Goal: Task Accomplishment & Management: Use online tool/utility

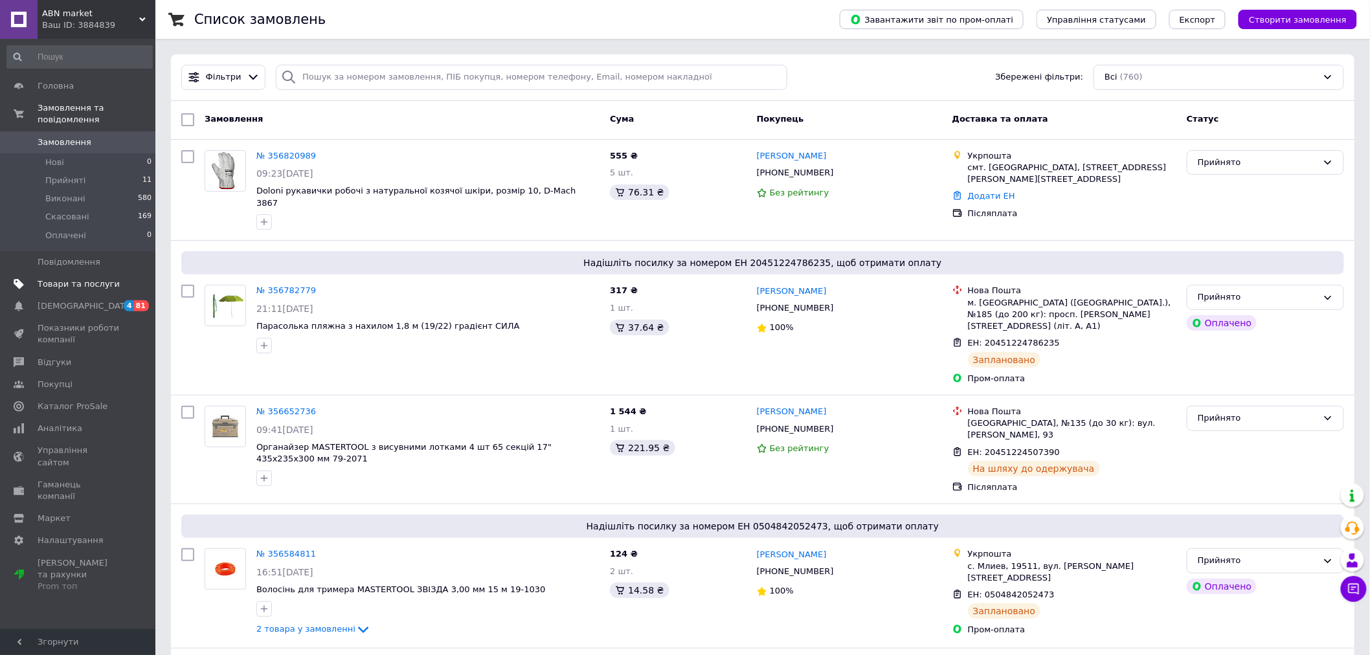
click at [102, 273] on link "Товари та послуги" at bounding box center [79, 284] width 159 height 22
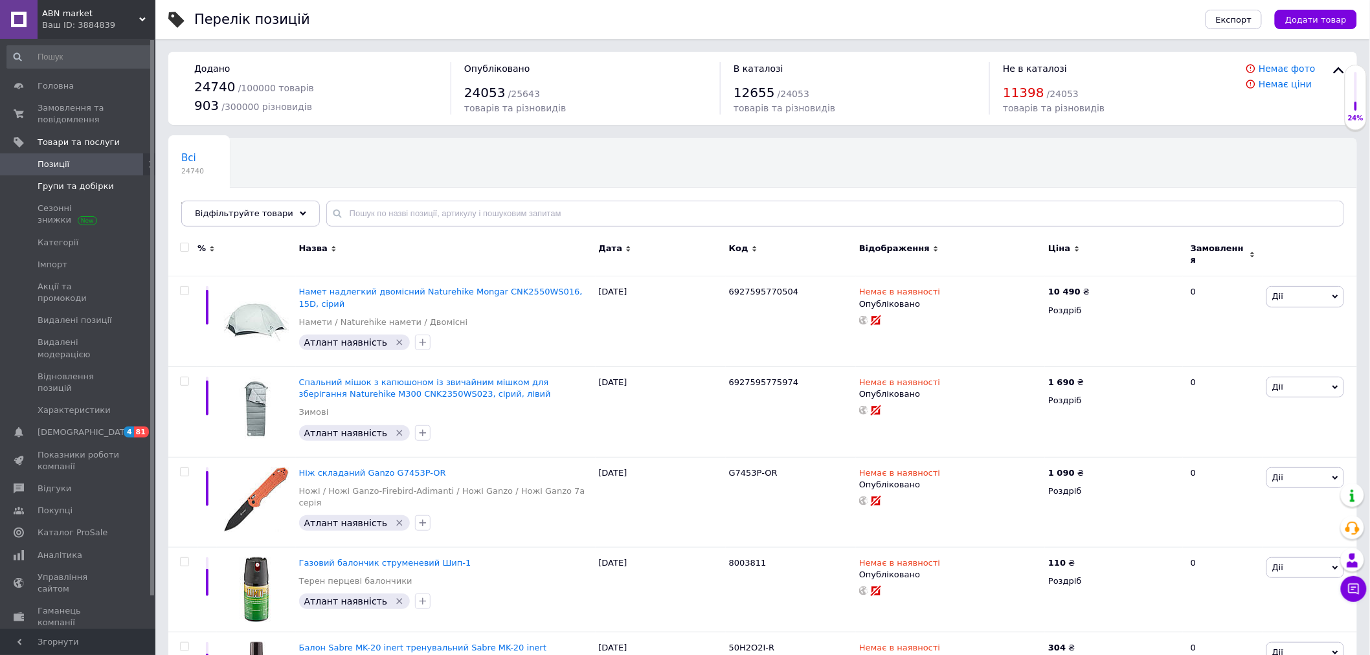
click at [87, 195] on link "Групи та добірки" at bounding box center [79, 186] width 159 height 22
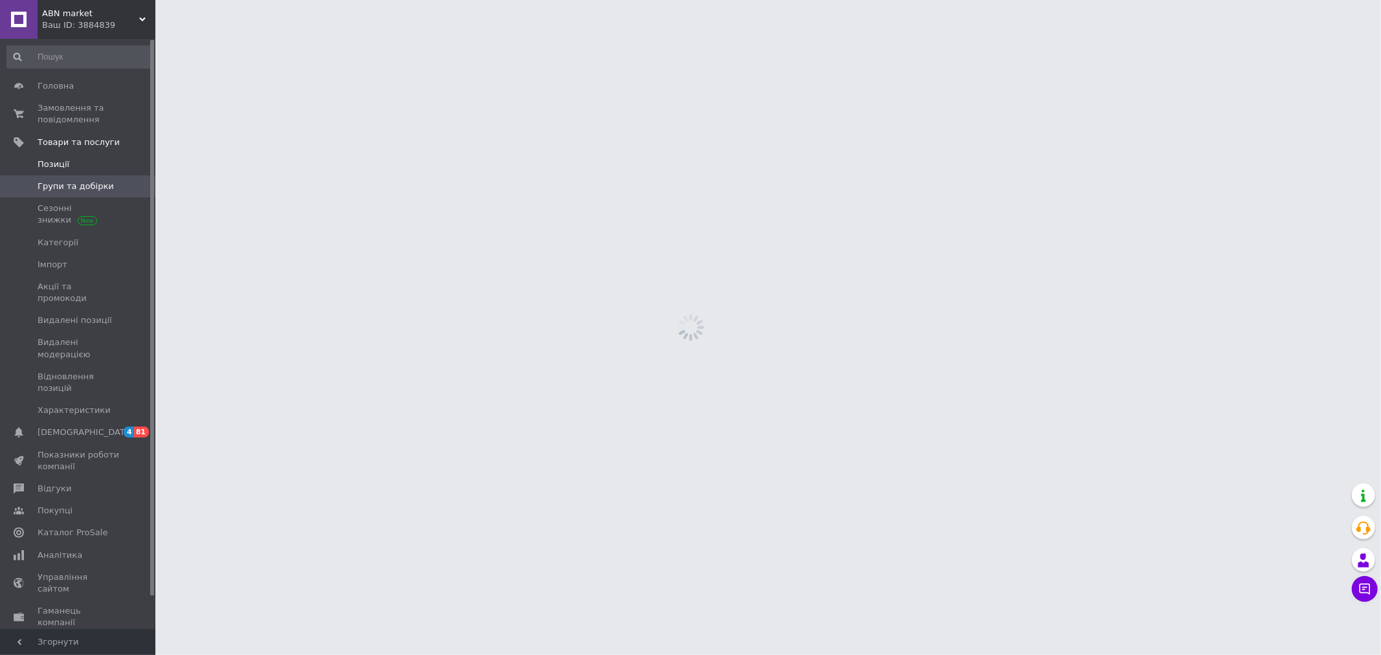
click at [87, 171] on link "Позиції" at bounding box center [79, 164] width 159 height 22
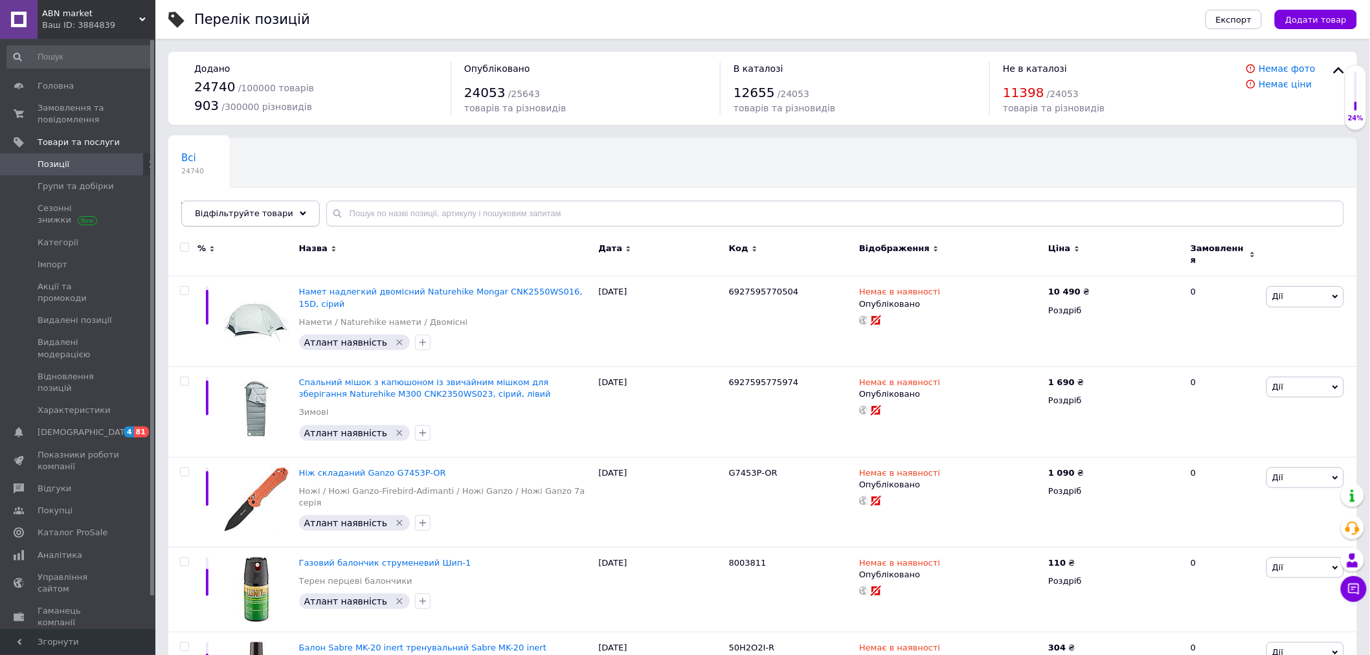
click at [262, 224] on div "Відфільтруйте товари" at bounding box center [250, 214] width 139 height 26
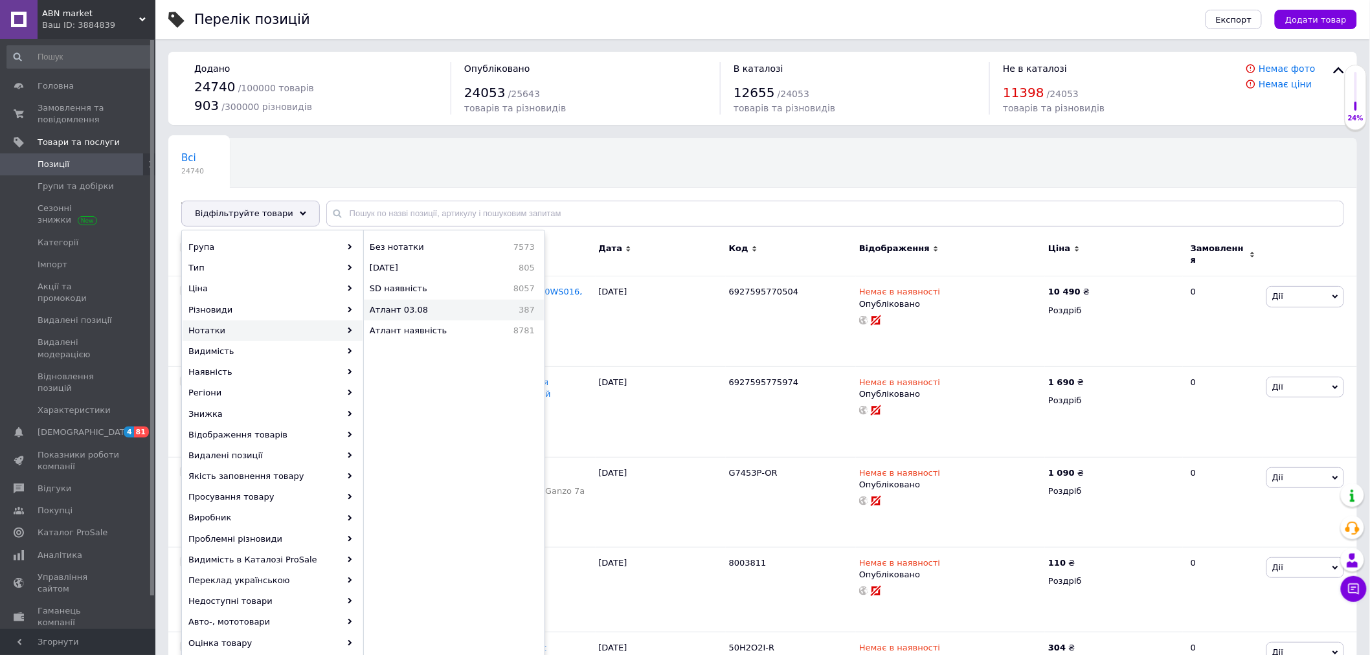
click at [405, 316] on div "Атлант 03.08 387" at bounding box center [454, 310] width 180 height 21
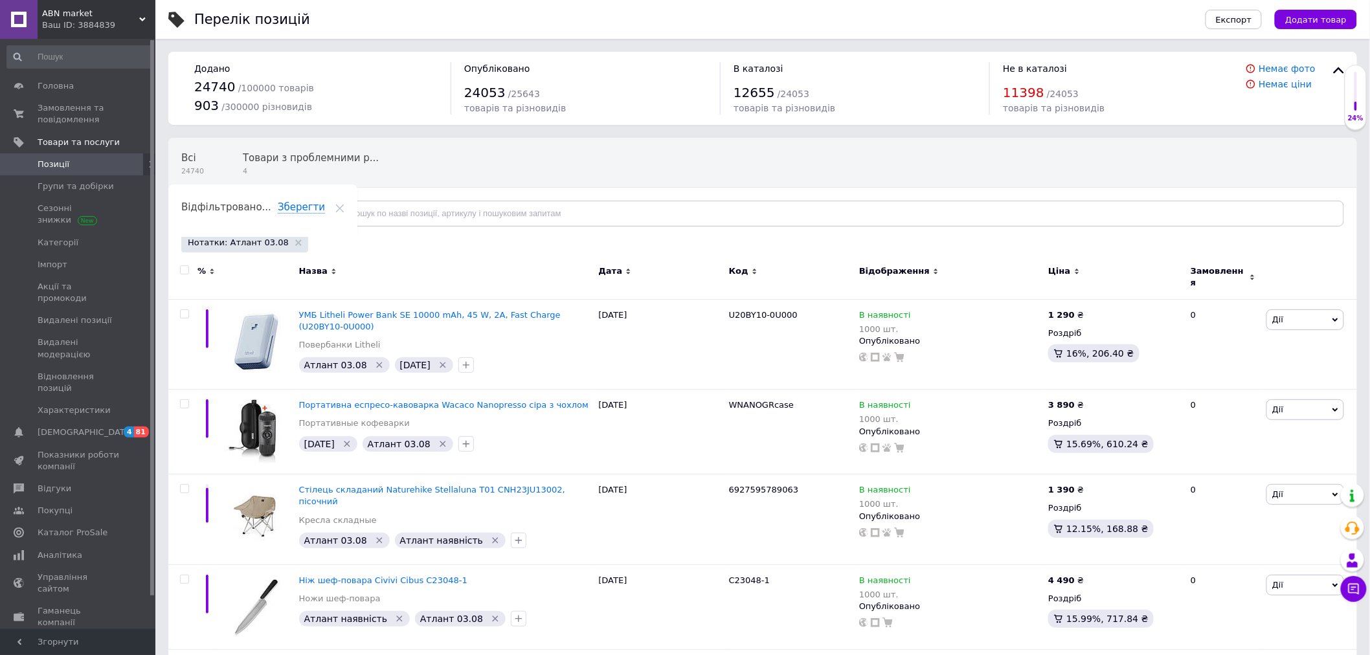
click at [295, 218] on div "Відфільтруйте товари" at bounding box center [250, 214] width 139 height 26
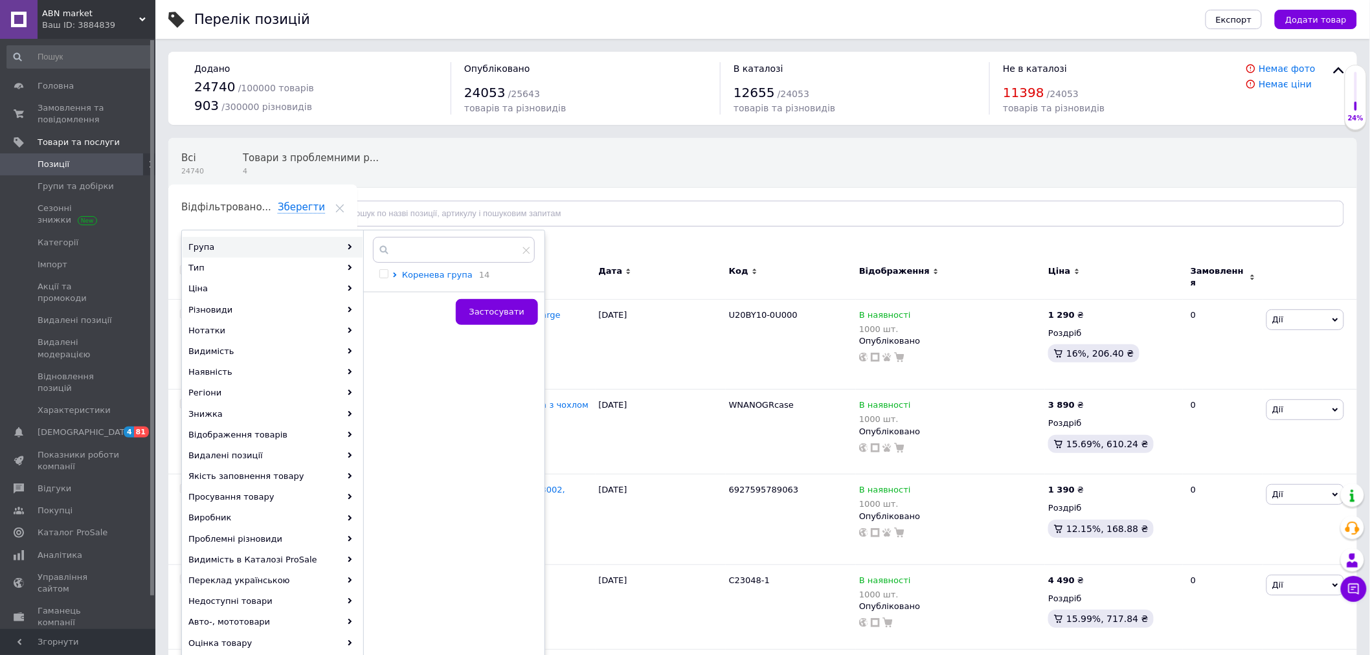
click at [394, 277] on icon at bounding box center [394, 275] width 3 height 5
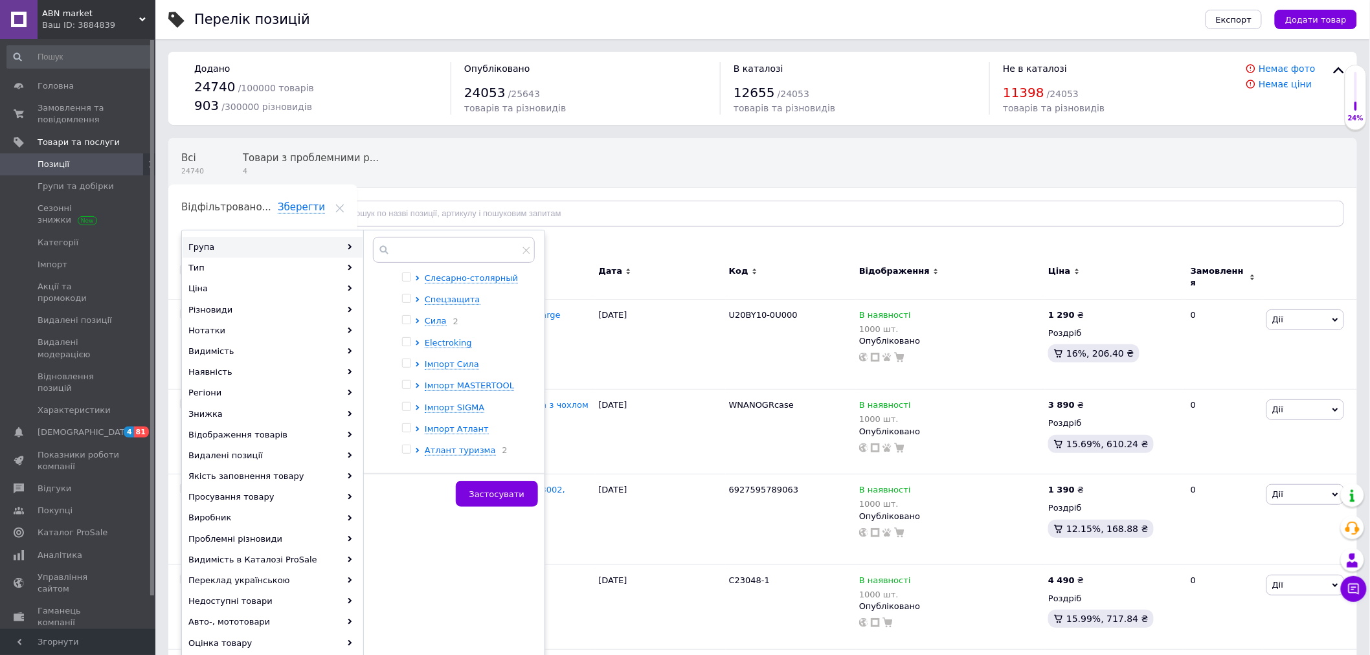
scroll to position [203, 0]
click at [418, 428] on icon at bounding box center [417, 430] width 5 height 5
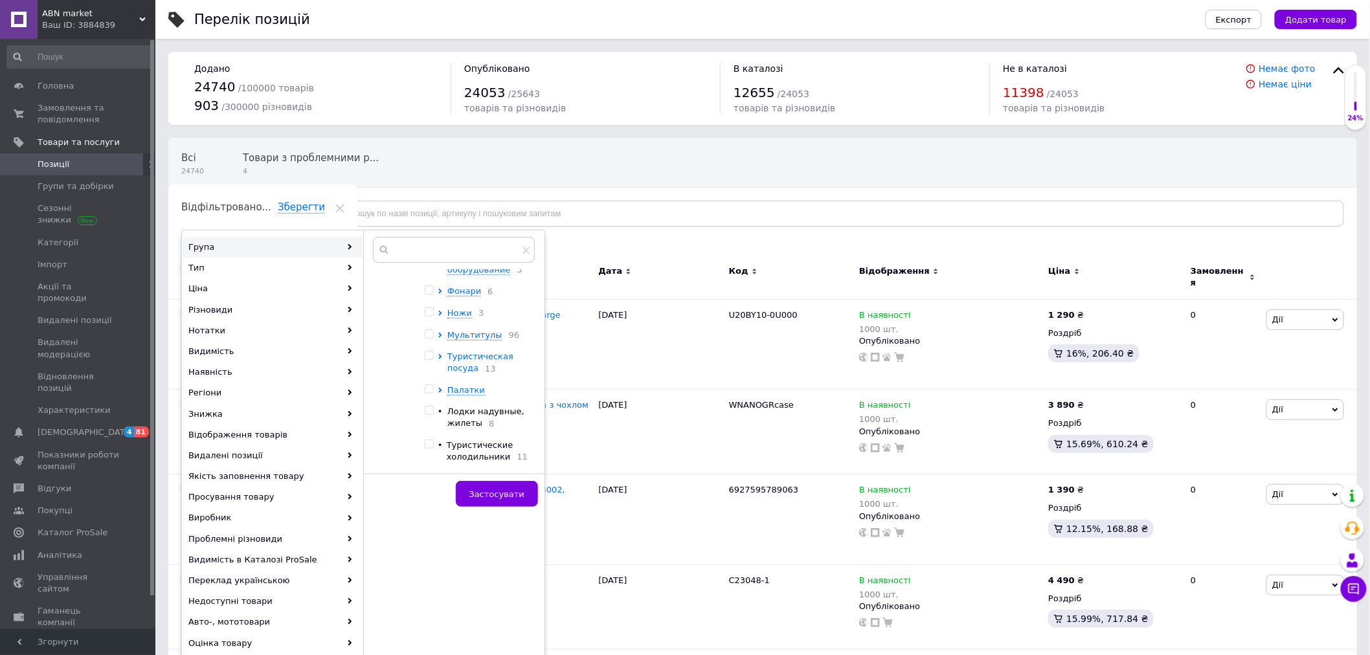
click at [442, 354] on icon at bounding box center [440, 356] width 5 height 5
click at [429, 328] on input "checkbox" at bounding box center [424, 332] width 8 height 8
checkbox input "true"
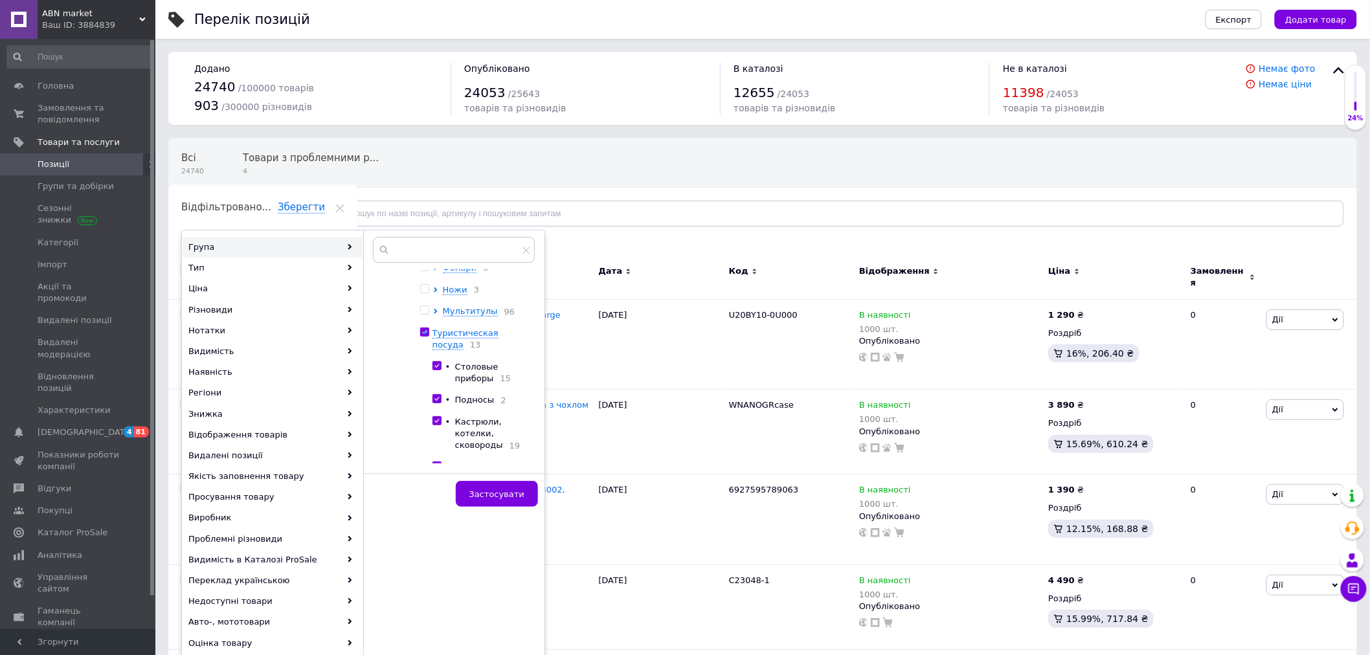
checkbox input "true"
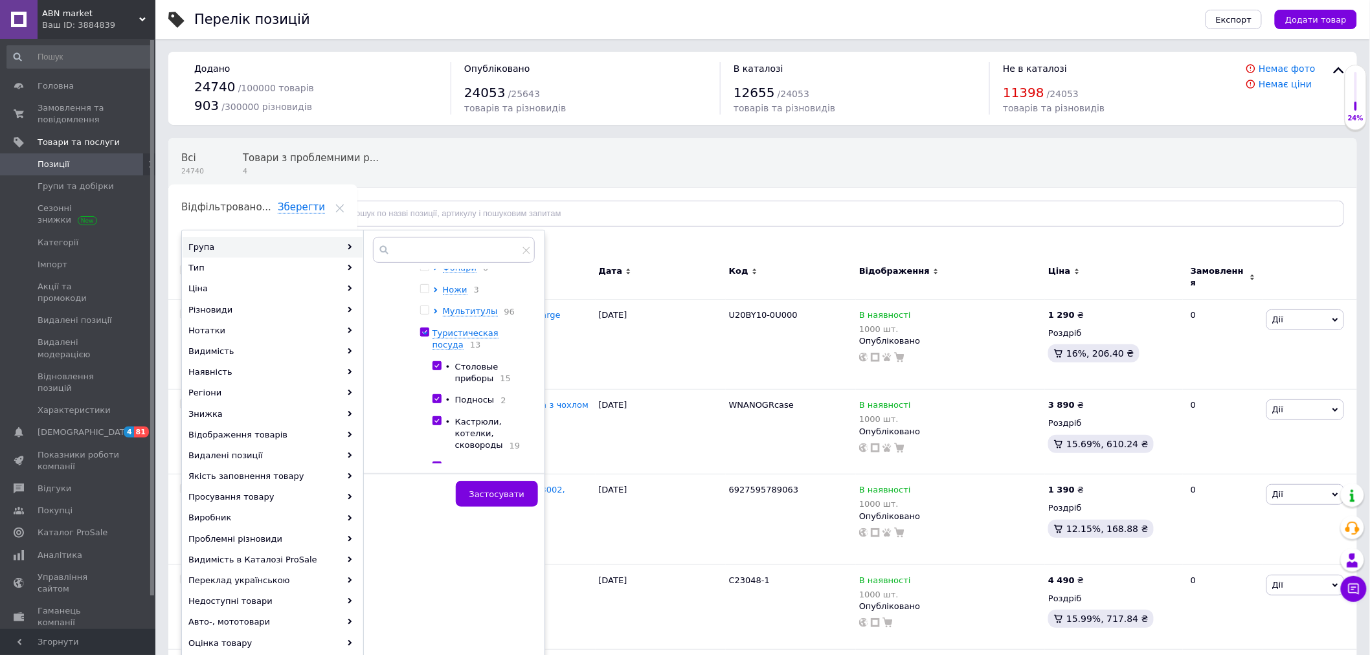
checkbox input "true"
click at [487, 501] on button "Застосувати" at bounding box center [497, 494] width 82 height 26
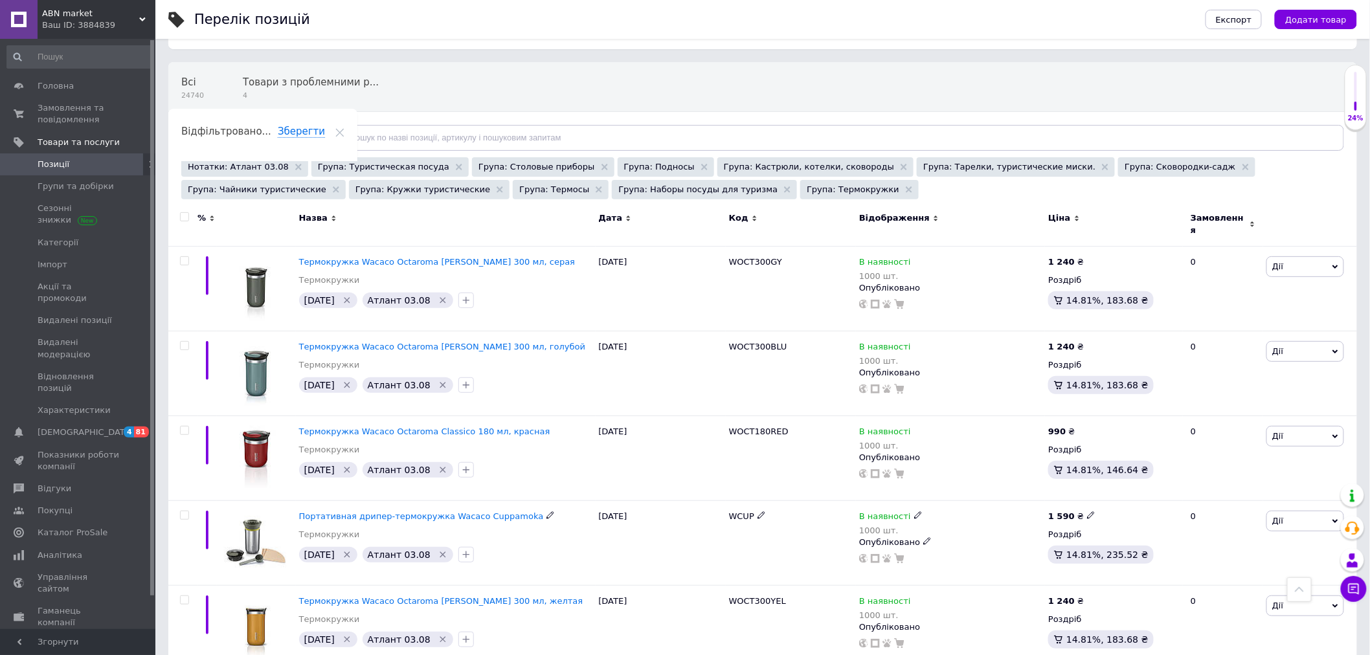
scroll to position [72, 0]
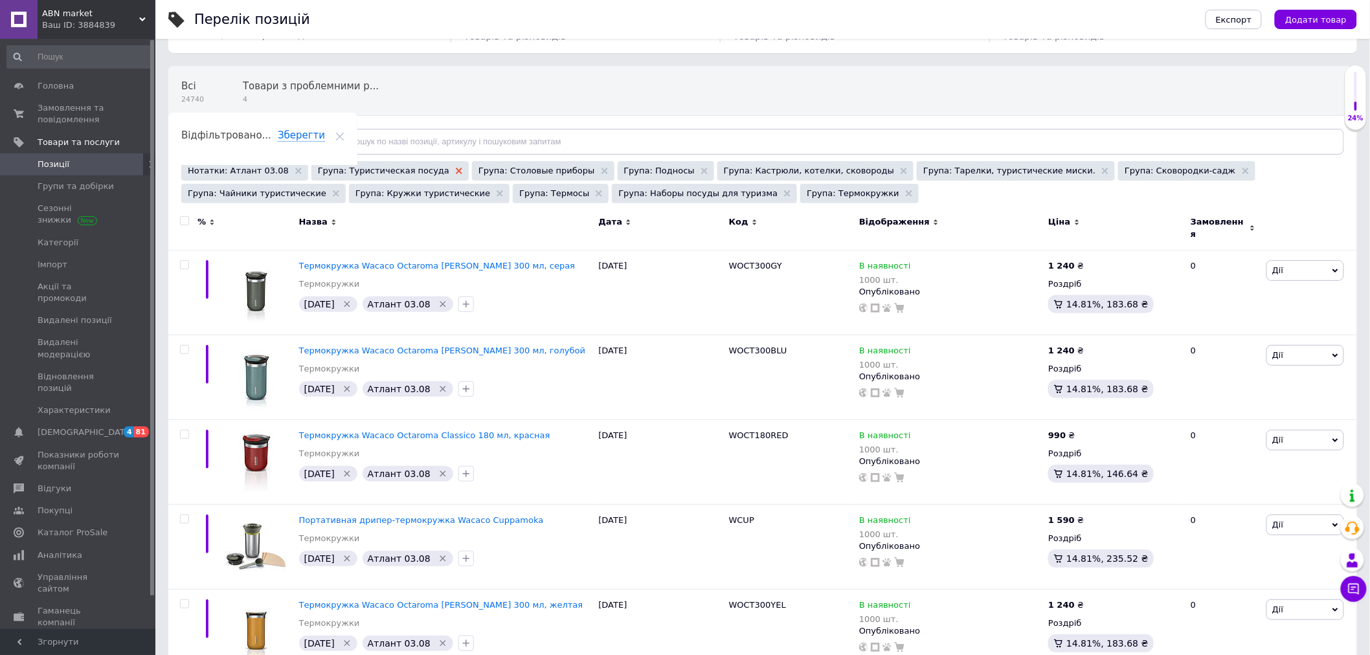
click at [456, 171] on icon at bounding box center [459, 171] width 6 height 6
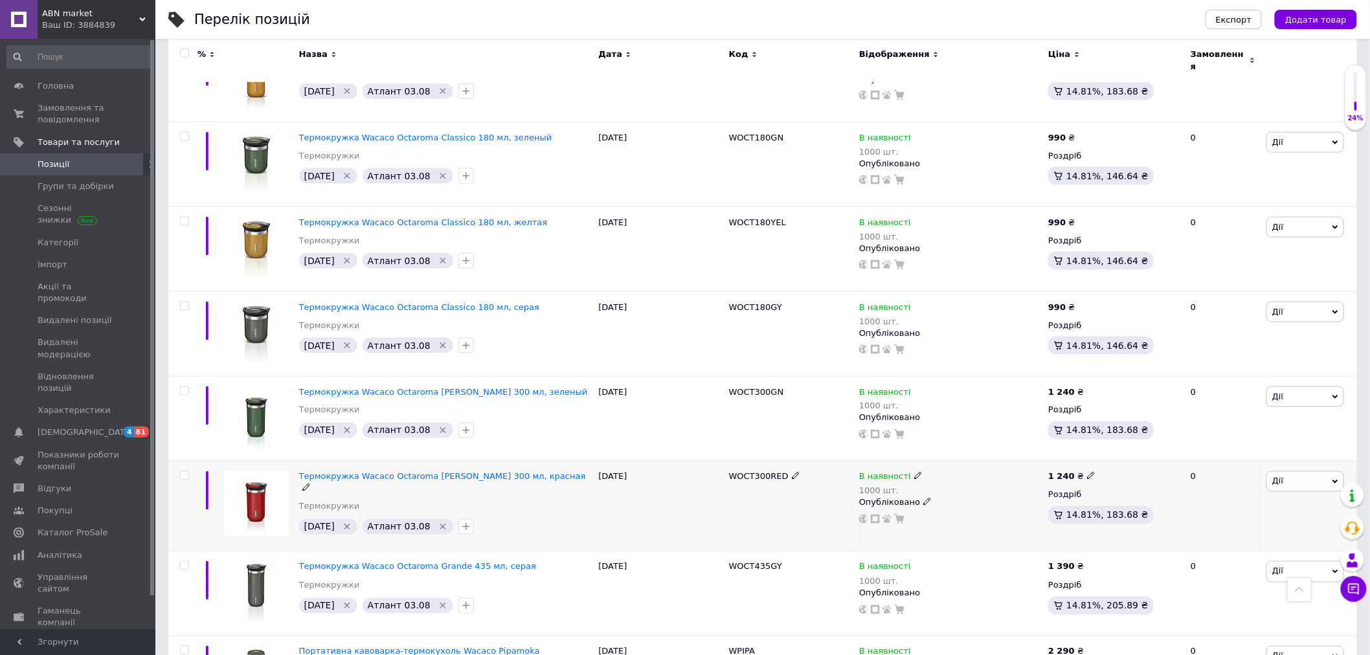
scroll to position [126, 0]
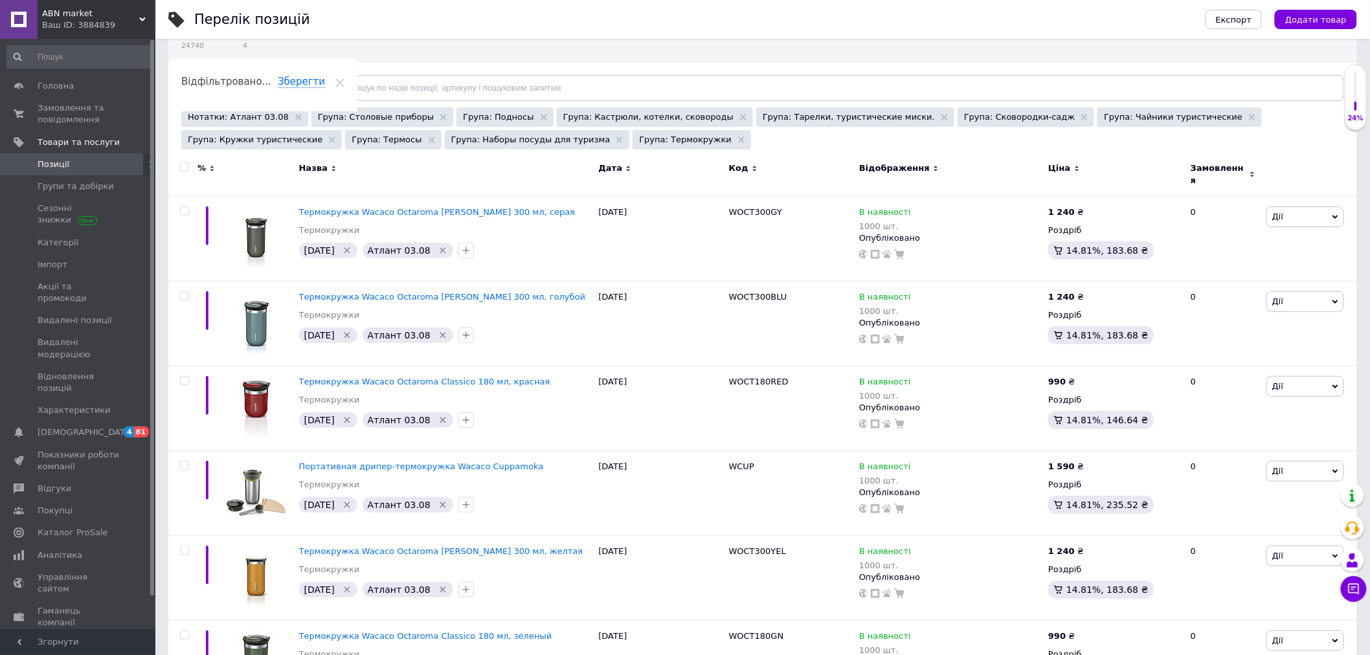
click at [411, 113] on div "Група: Столовые приборы" at bounding box center [382, 116] width 142 height 19
click at [440, 118] on icon at bounding box center [443, 117] width 6 height 6
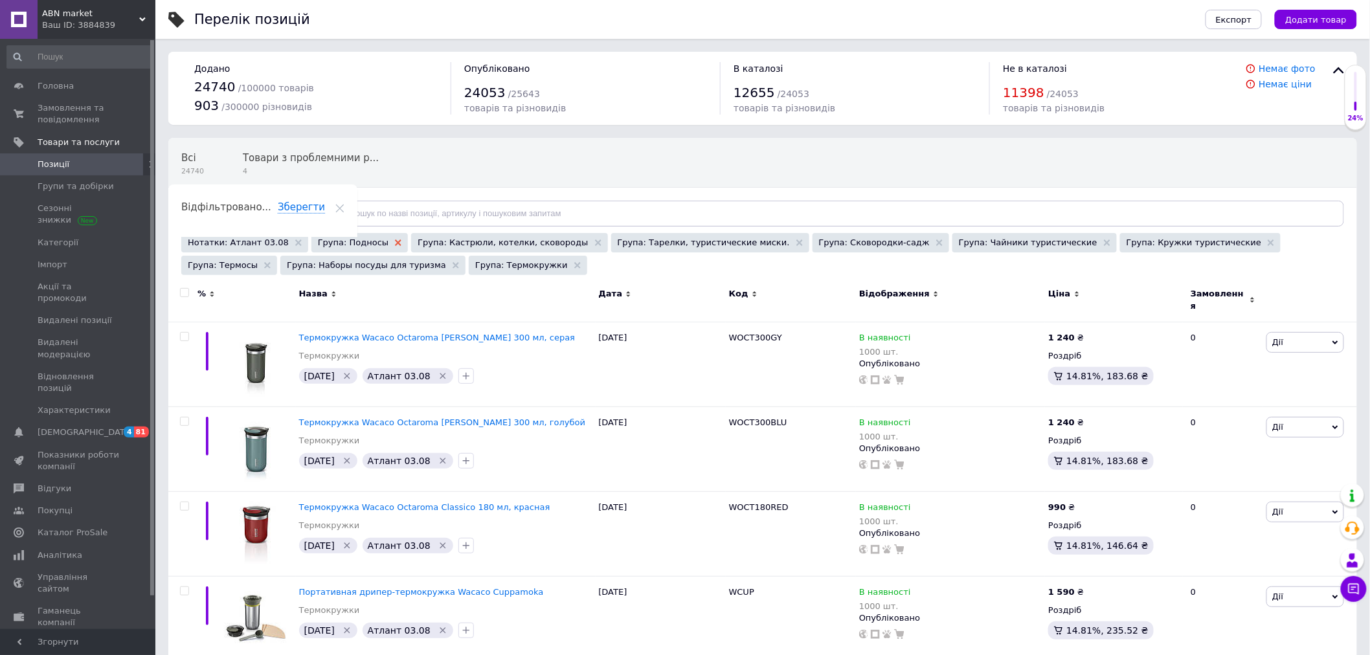
click at [395, 243] on icon at bounding box center [398, 243] width 6 height 6
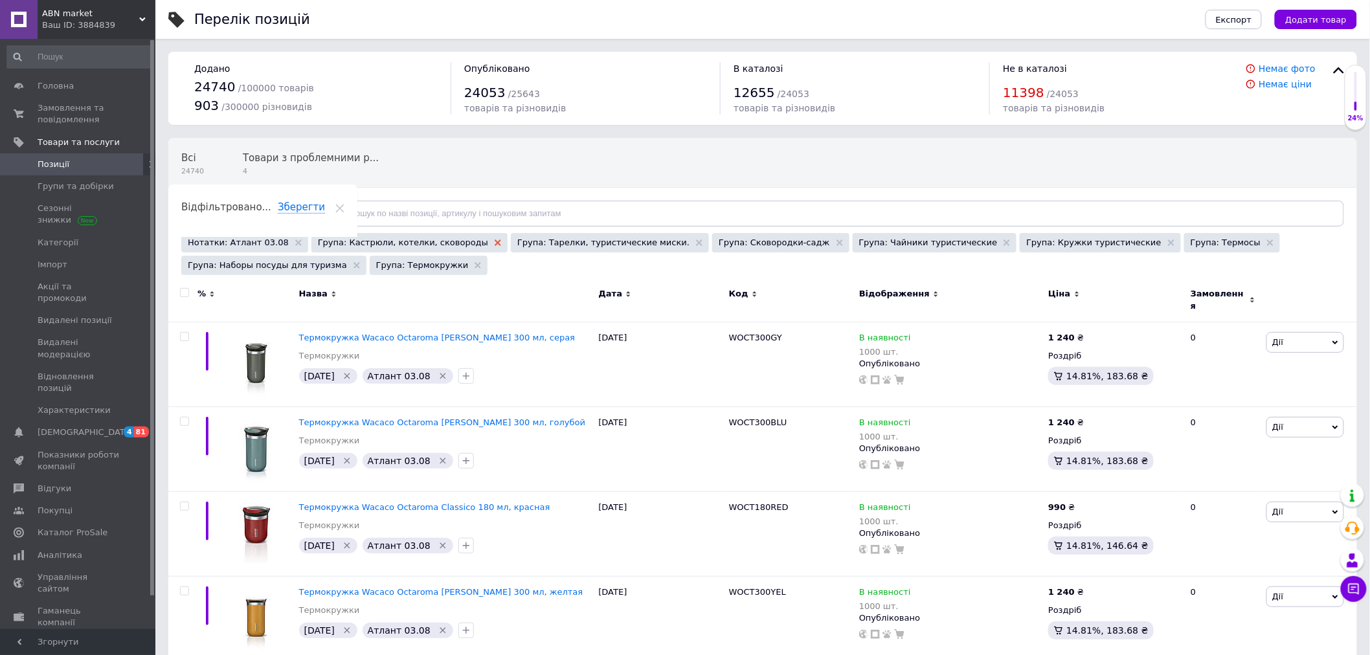
click at [495, 243] on icon at bounding box center [498, 243] width 6 height 6
click at [497, 242] on icon at bounding box center [500, 243] width 6 height 6
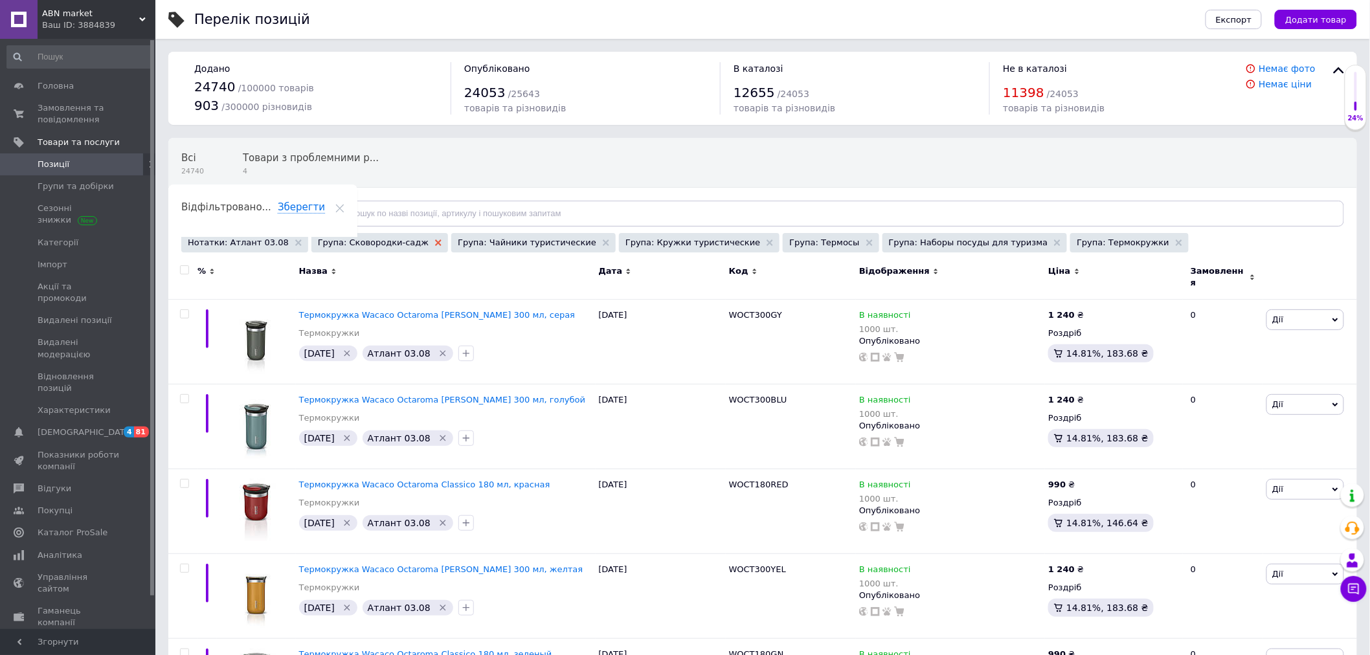
click at [435, 242] on use at bounding box center [438, 243] width 6 height 6
click at [463, 245] on icon at bounding box center [466, 243] width 6 height 6
click at [459, 244] on use at bounding box center [462, 243] width 6 height 6
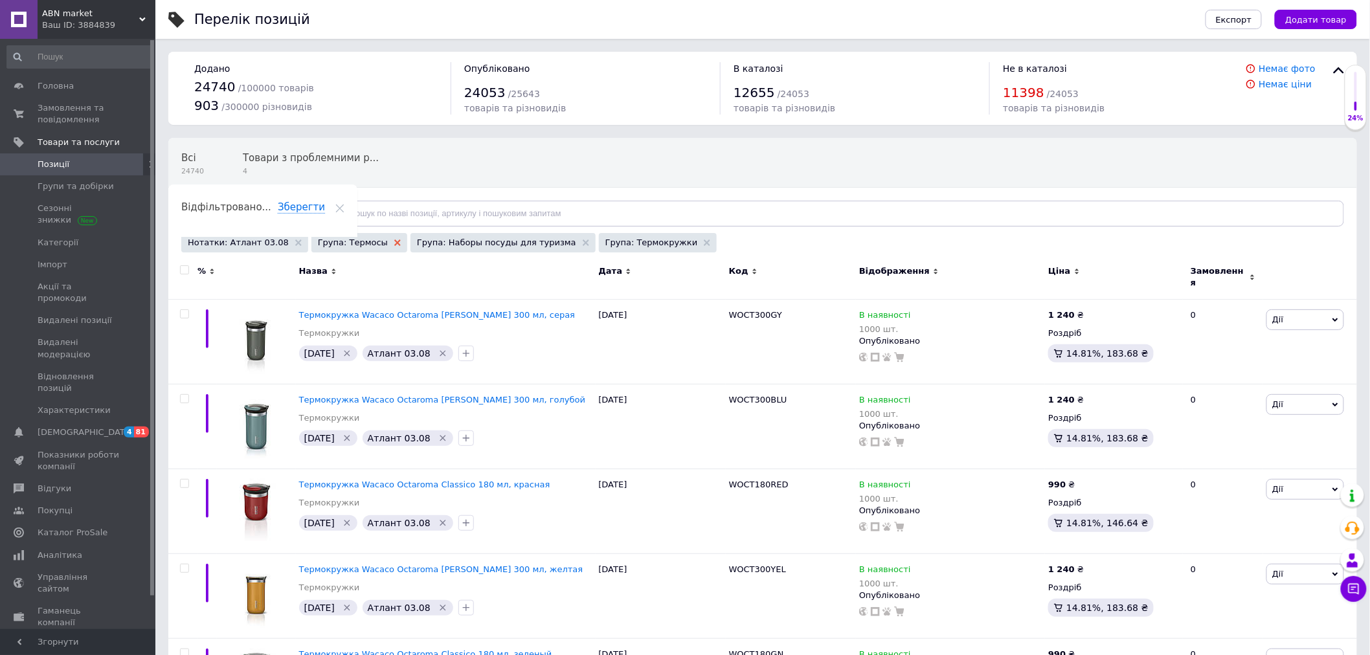
click at [394, 243] on icon at bounding box center [397, 243] width 6 height 6
click at [484, 243] on icon at bounding box center [487, 243] width 6 height 6
click at [416, 244] on use at bounding box center [419, 243] width 6 height 6
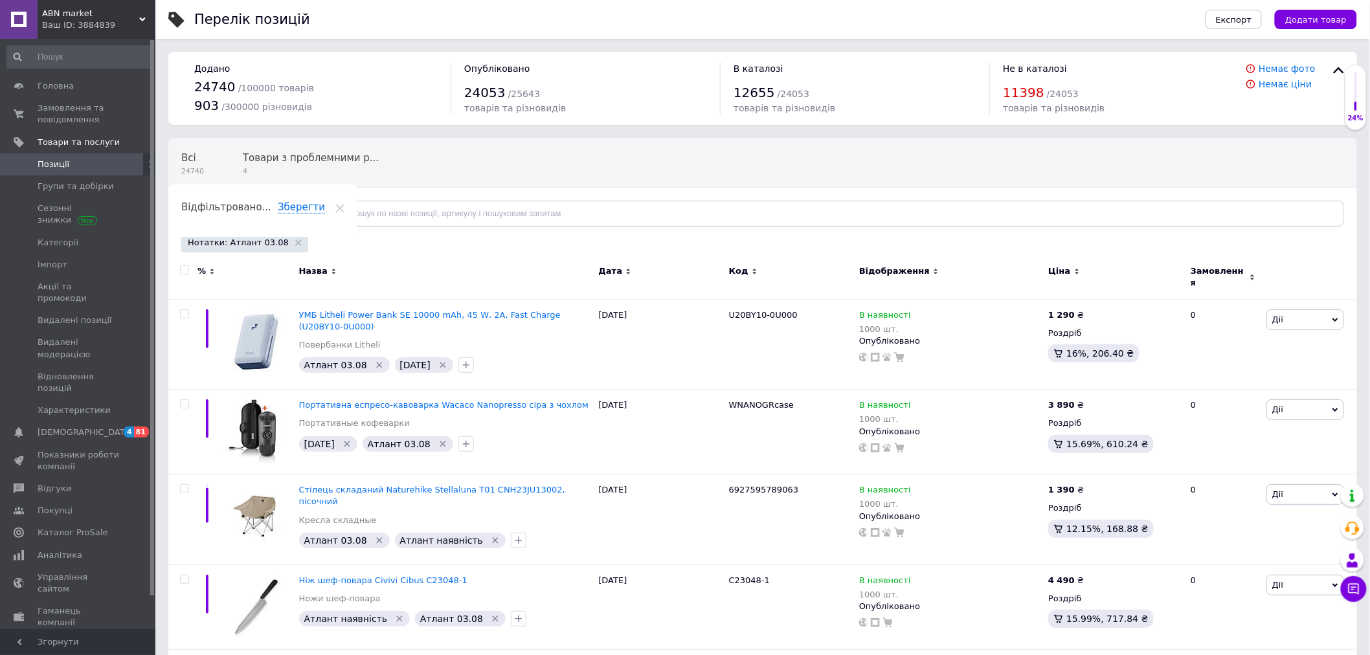
click at [246, 205] on div "Відфільтруйте товари" at bounding box center [250, 214] width 139 height 26
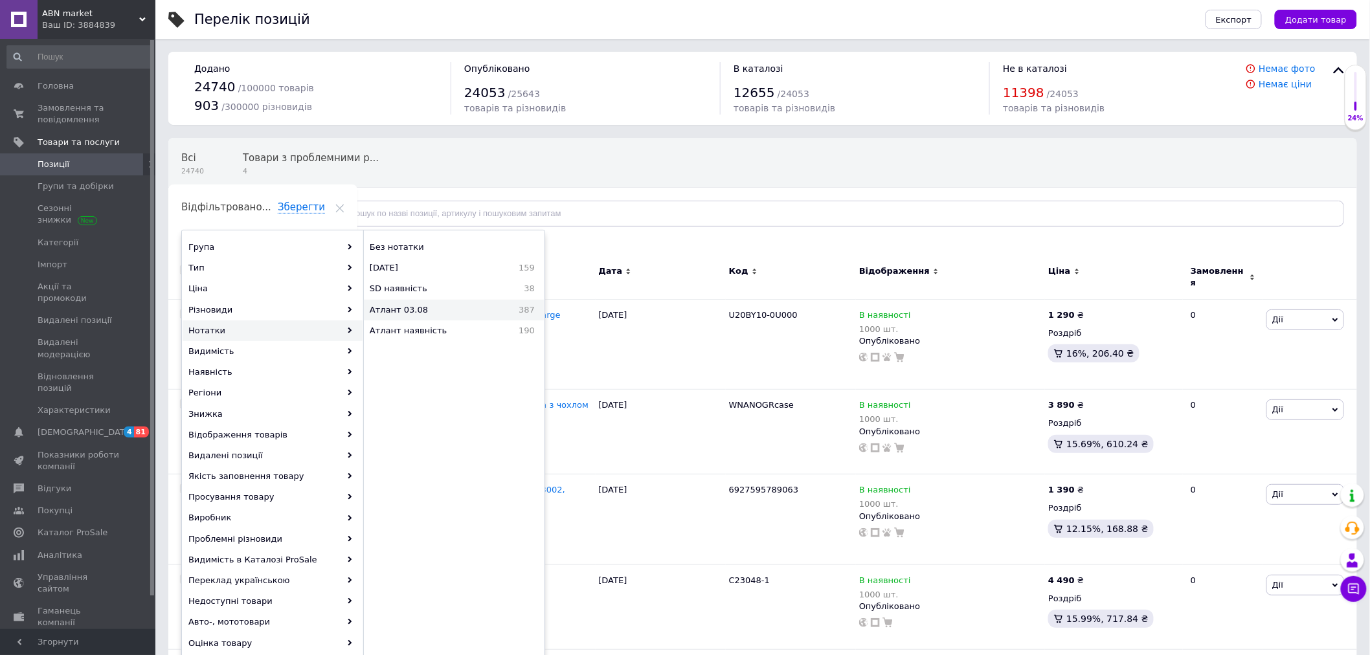
click at [413, 313] on span "Атлант 03.08" at bounding box center [429, 310] width 119 height 12
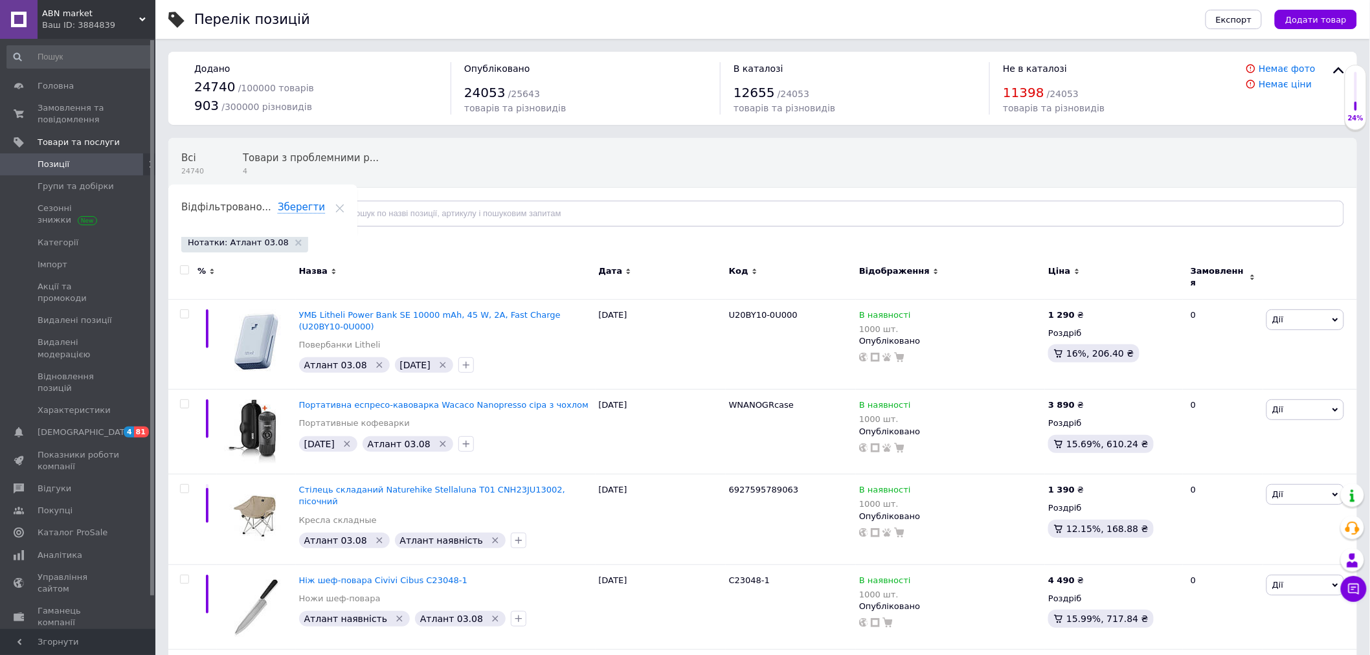
click at [277, 218] on span "Відфільтруйте товари" at bounding box center [244, 214] width 98 height 10
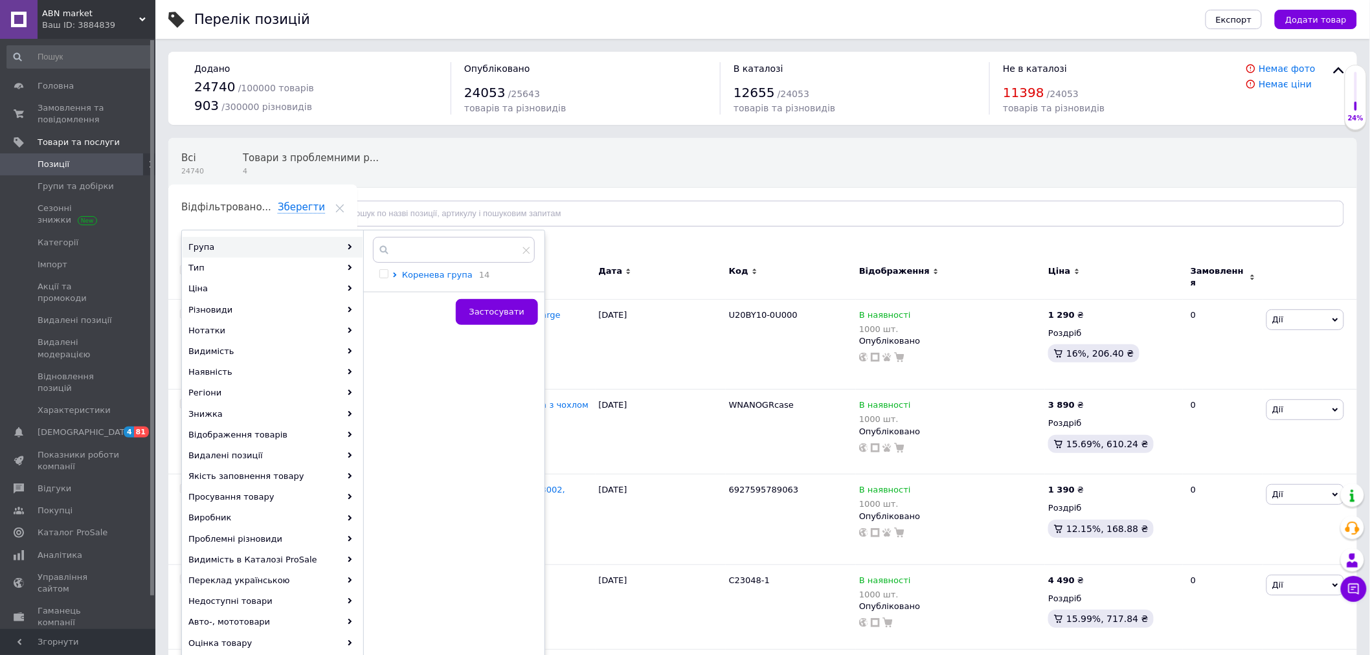
click at [396, 275] on icon at bounding box center [394, 275] width 5 height 5
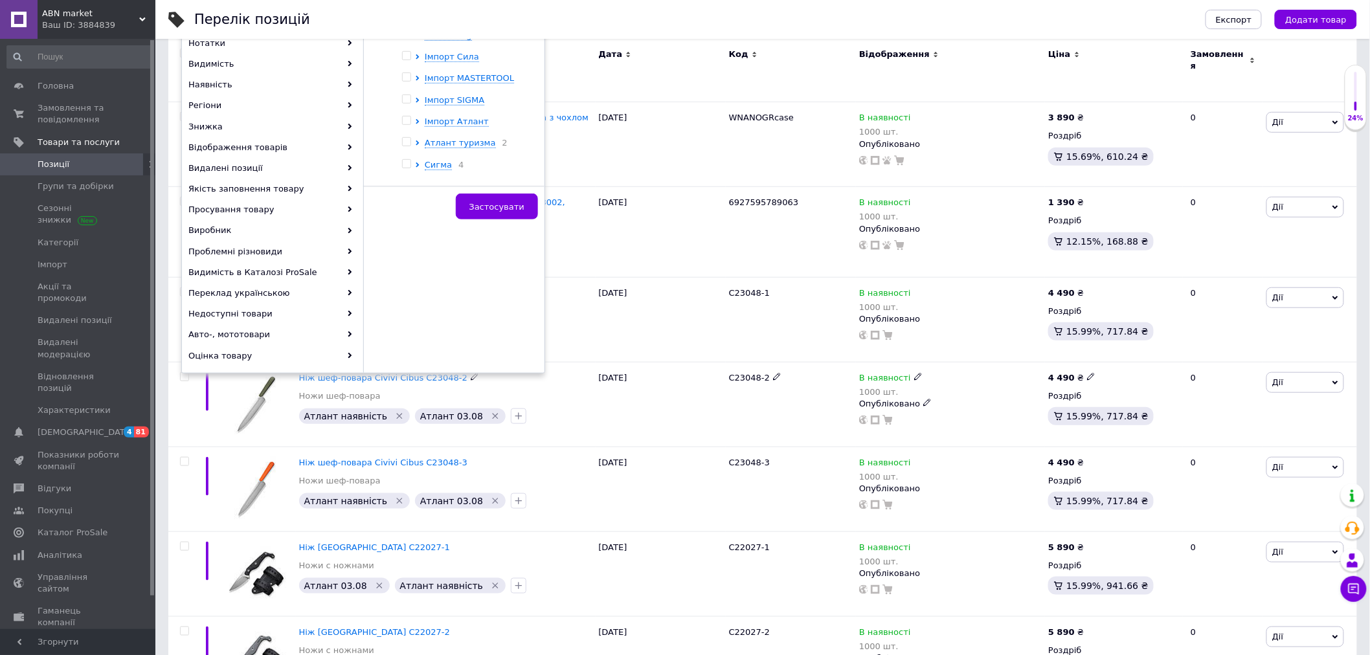
scroll to position [72, 0]
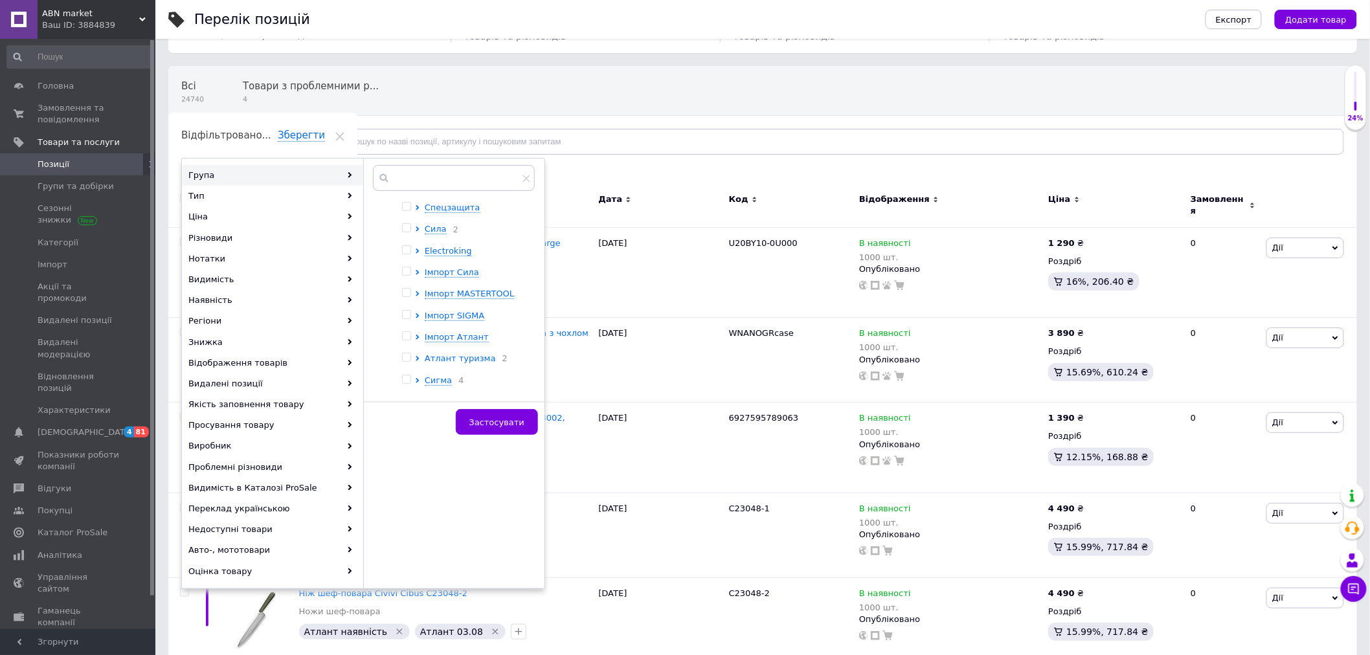
click at [418, 356] on icon at bounding box center [417, 358] width 5 height 5
click at [441, 261] on icon at bounding box center [440, 263] width 5 height 5
click at [431, 258] on input "checkbox" at bounding box center [426, 262] width 8 height 8
checkbox input "true"
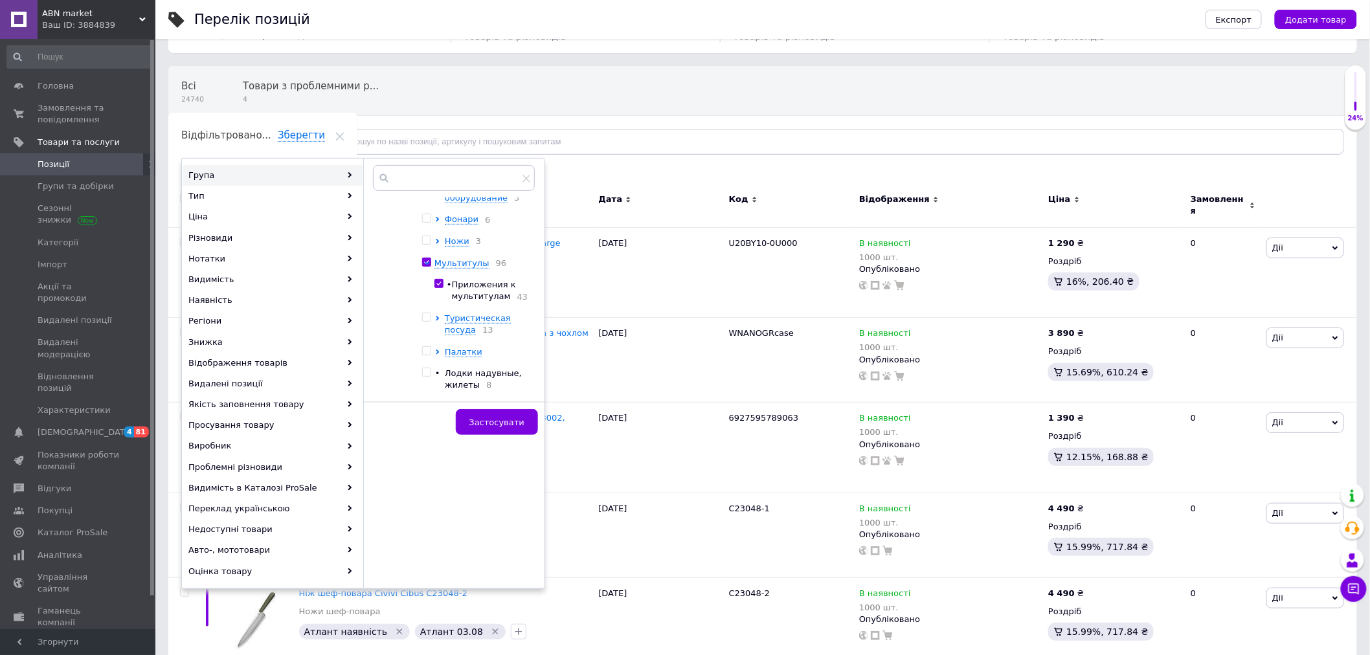
checkbox input "true"
click at [501, 431] on button "Застосувати" at bounding box center [497, 422] width 82 height 26
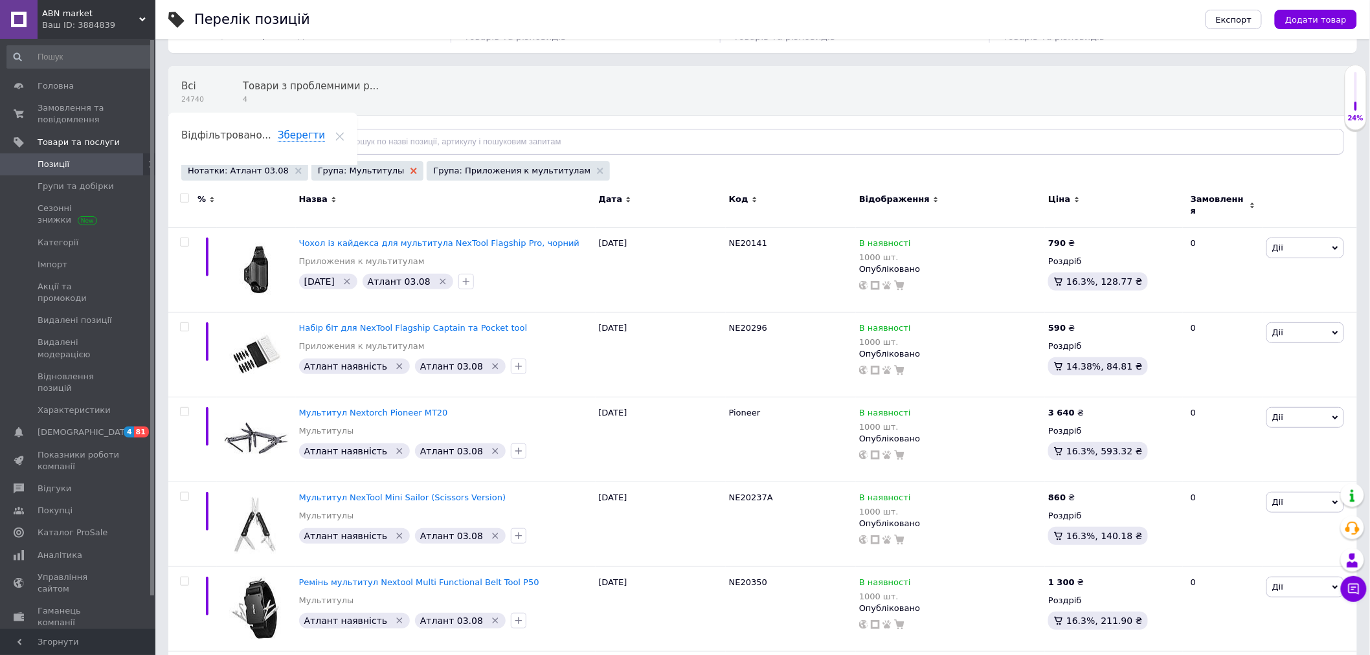
click at [411, 172] on icon at bounding box center [414, 171] width 6 height 6
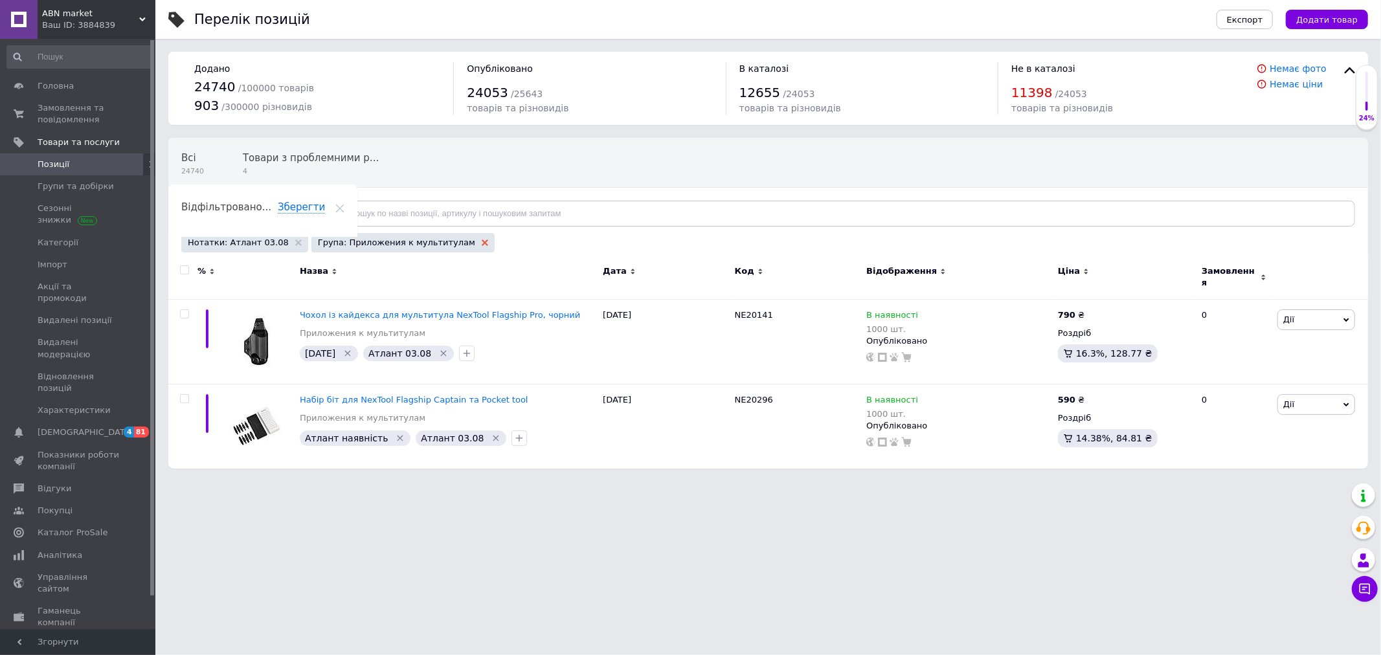
click at [482, 242] on use at bounding box center [485, 243] width 6 height 6
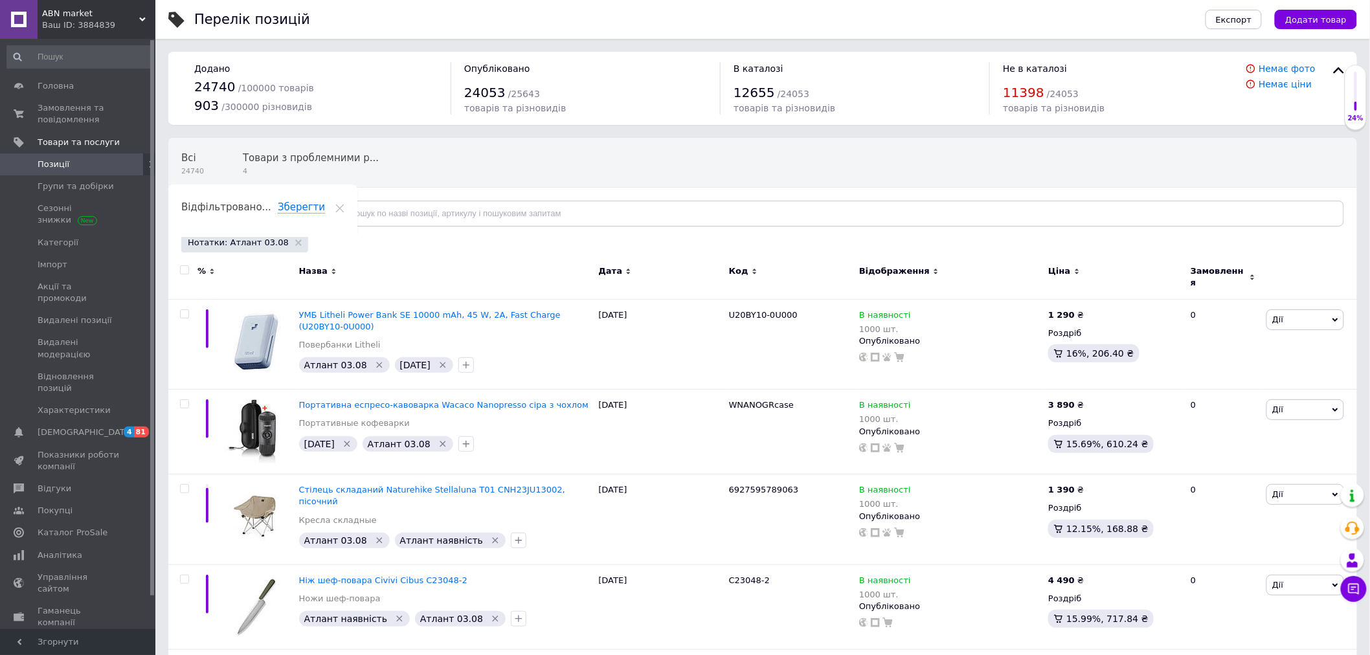
click at [266, 218] on span "Відфільтруйте товари" at bounding box center [244, 214] width 98 height 10
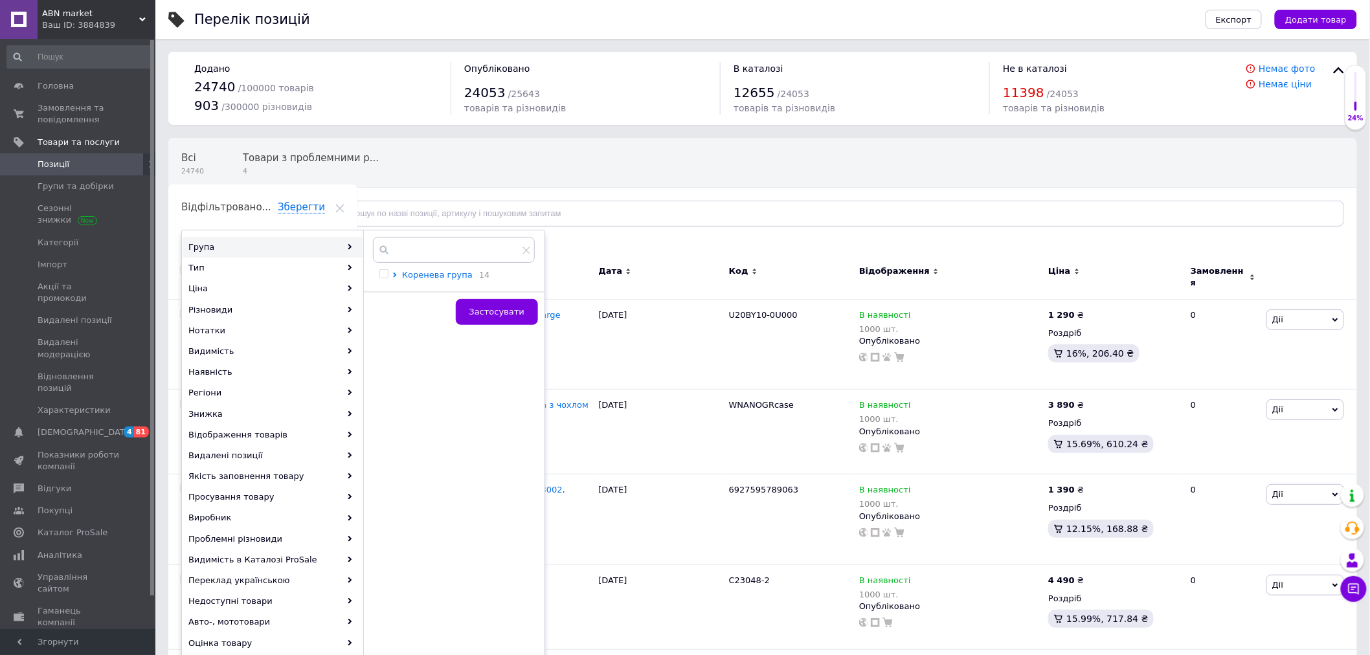
click at [394, 275] on icon at bounding box center [394, 275] width 5 height 5
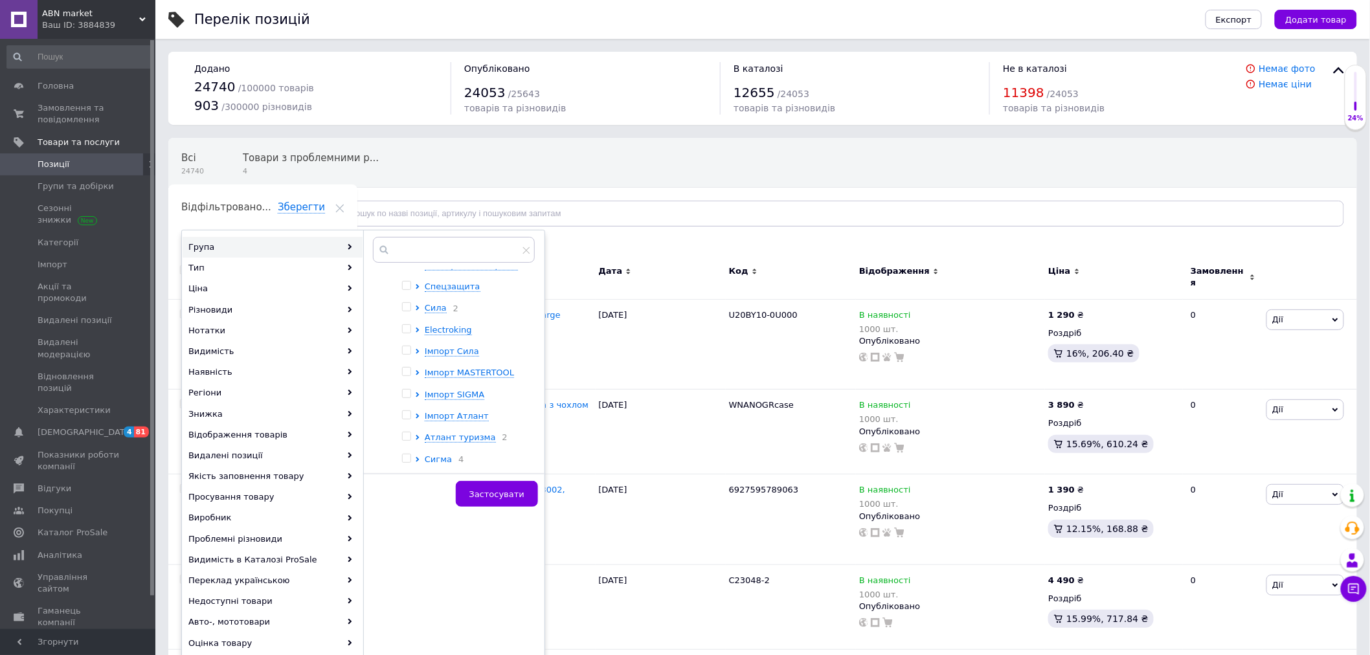
scroll to position [203, 0]
click at [416, 428] on icon at bounding box center [417, 430] width 5 height 5
click at [440, 401] on icon at bounding box center [440, 403] width 5 height 5
click at [429, 376] on input "checkbox" at bounding box center [424, 379] width 8 height 8
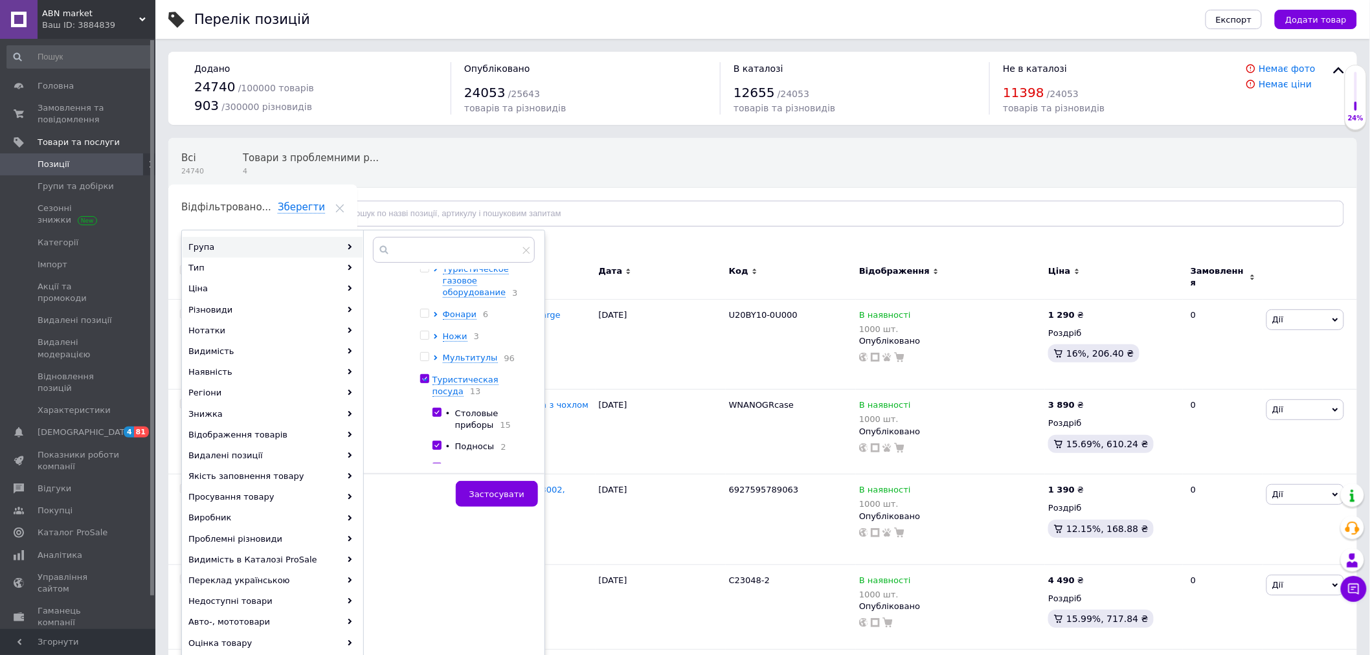
checkbox input "true"
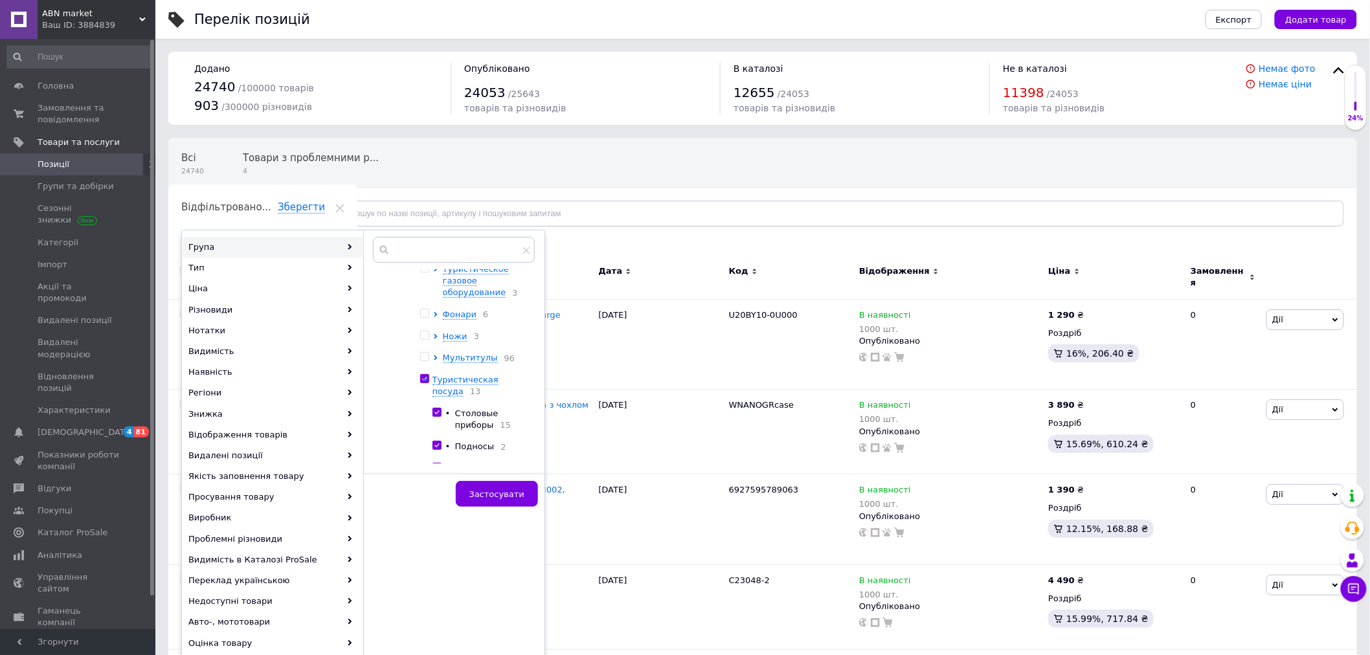
checkbox input "true"
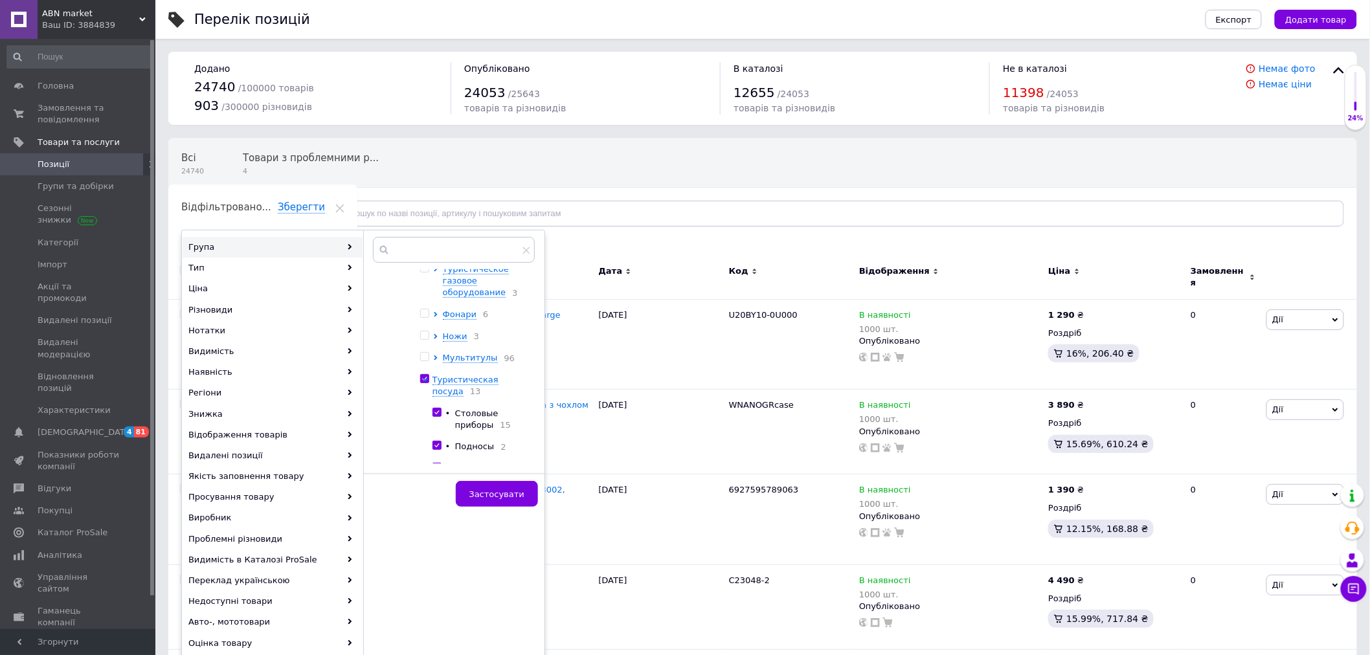
checkbox input "true"
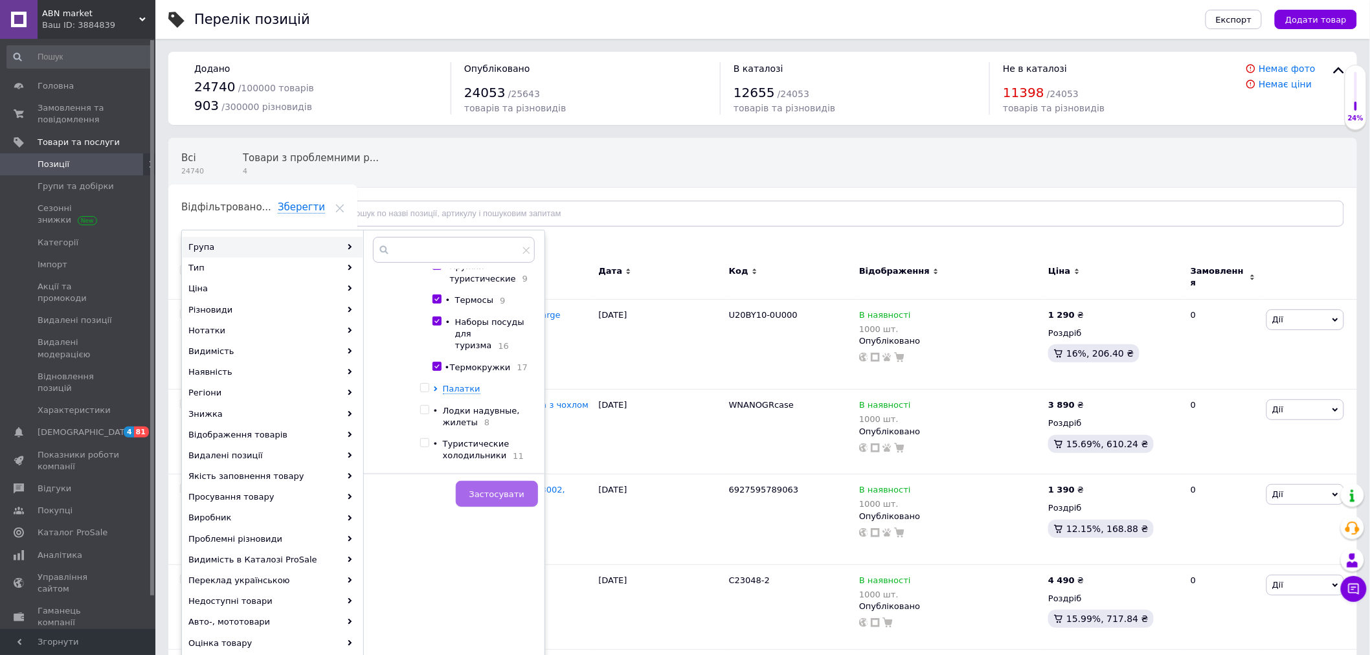
click at [493, 491] on span "Застосувати" at bounding box center [496, 495] width 55 height 10
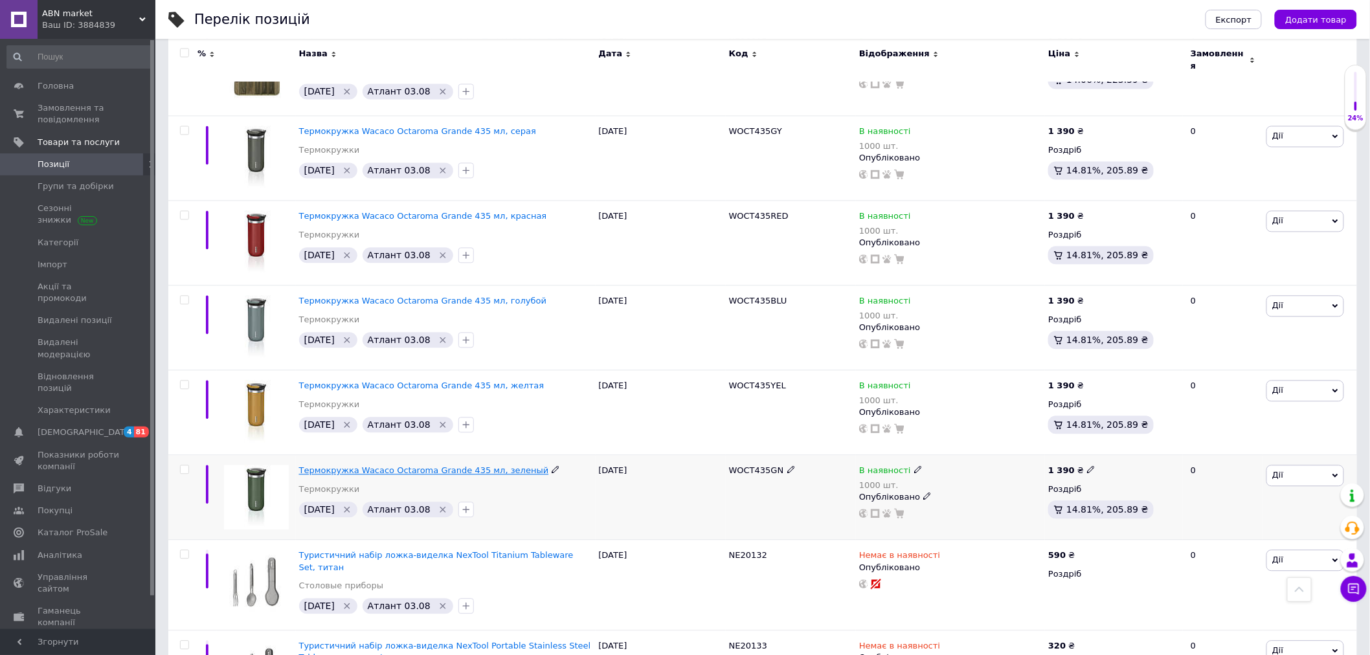
scroll to position [1126, 0]
